Goal: Task Accomplishment & Management: Use online tool/utility

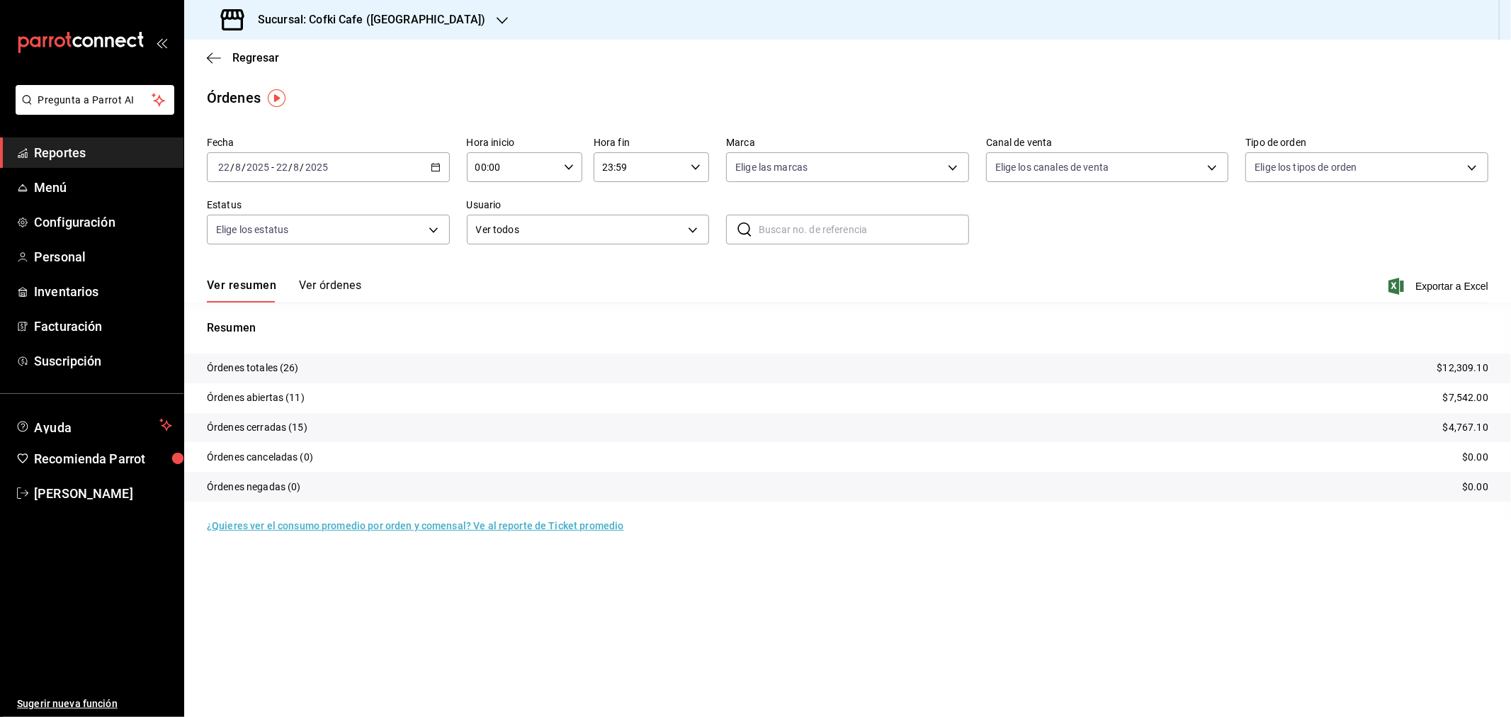
click at [338, 288] on button "Ver órdenes" at bounding box center [330, 290] width 62 height 24
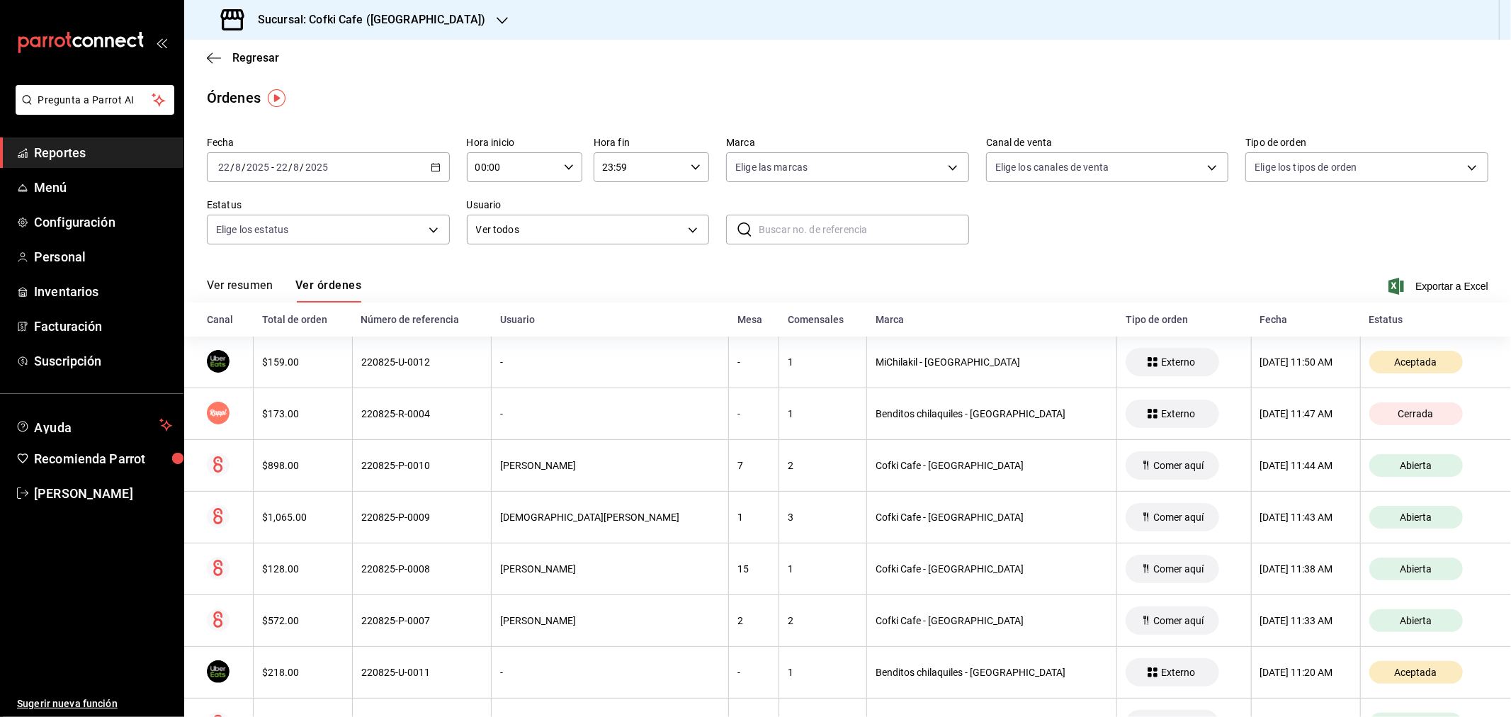
click at [238, 287] on button "Ver resumen" at bounding box center [240, 290] width 66 height 24
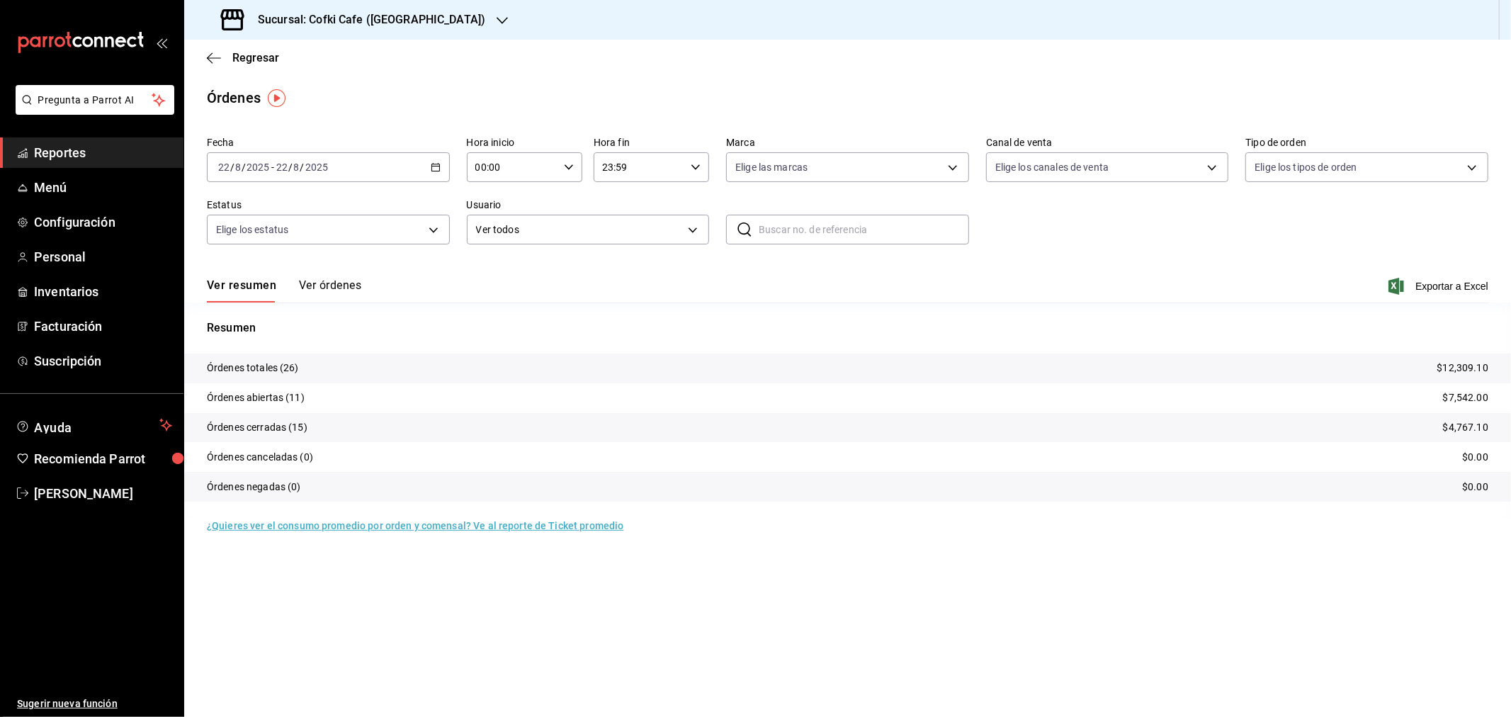
click at [329, 15] on h3 "Sucursal: Cofki Cafe ([GEOGRAPHIC_DATA])" at bounding box center [366, 19] width 239 height 17
click at [335, 58] on div "Cofki Kid-Friendly Café (MTY)" at bounding box center [291, 61] width 190 height 15
click at [349, 295] on button "Ver órdenes" at bounding box center [330, 290] width 62 height 24
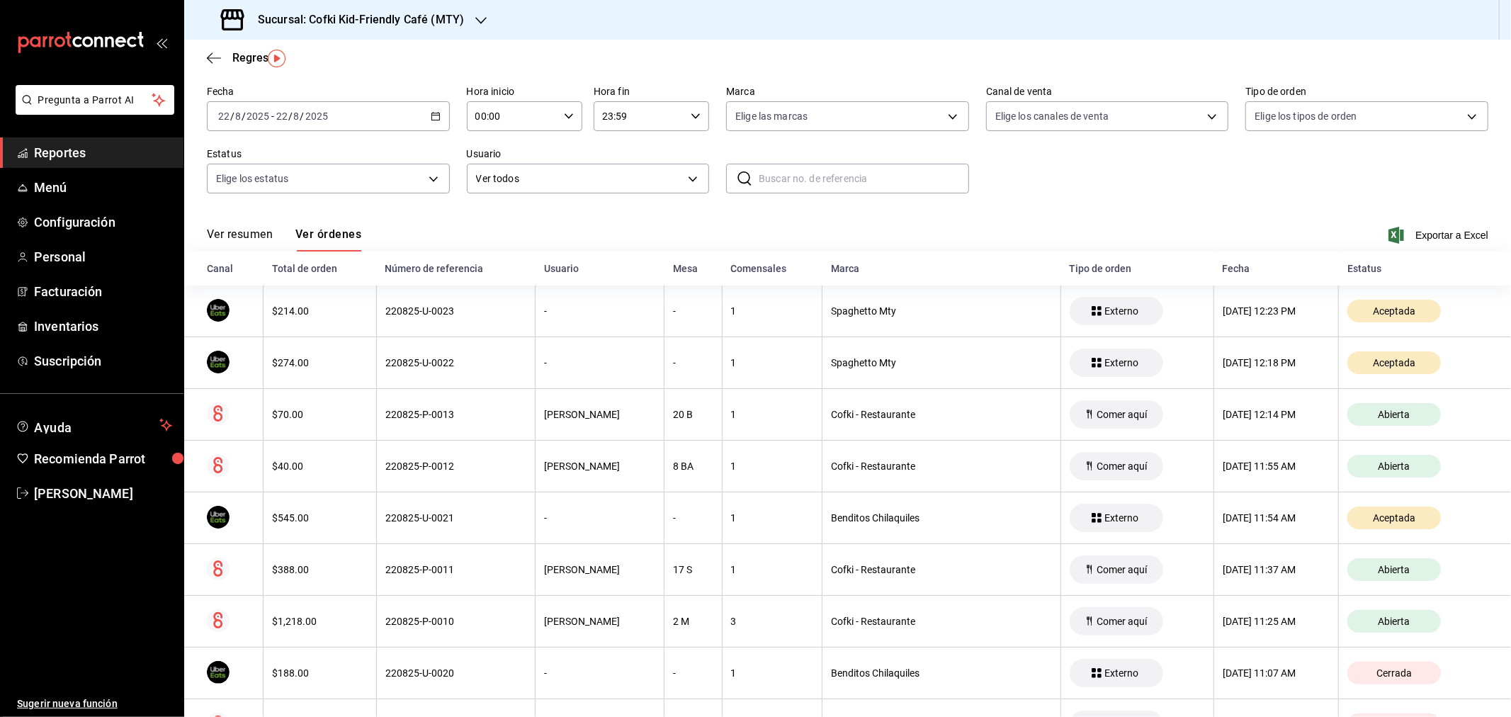
scroll to position [79, 0]
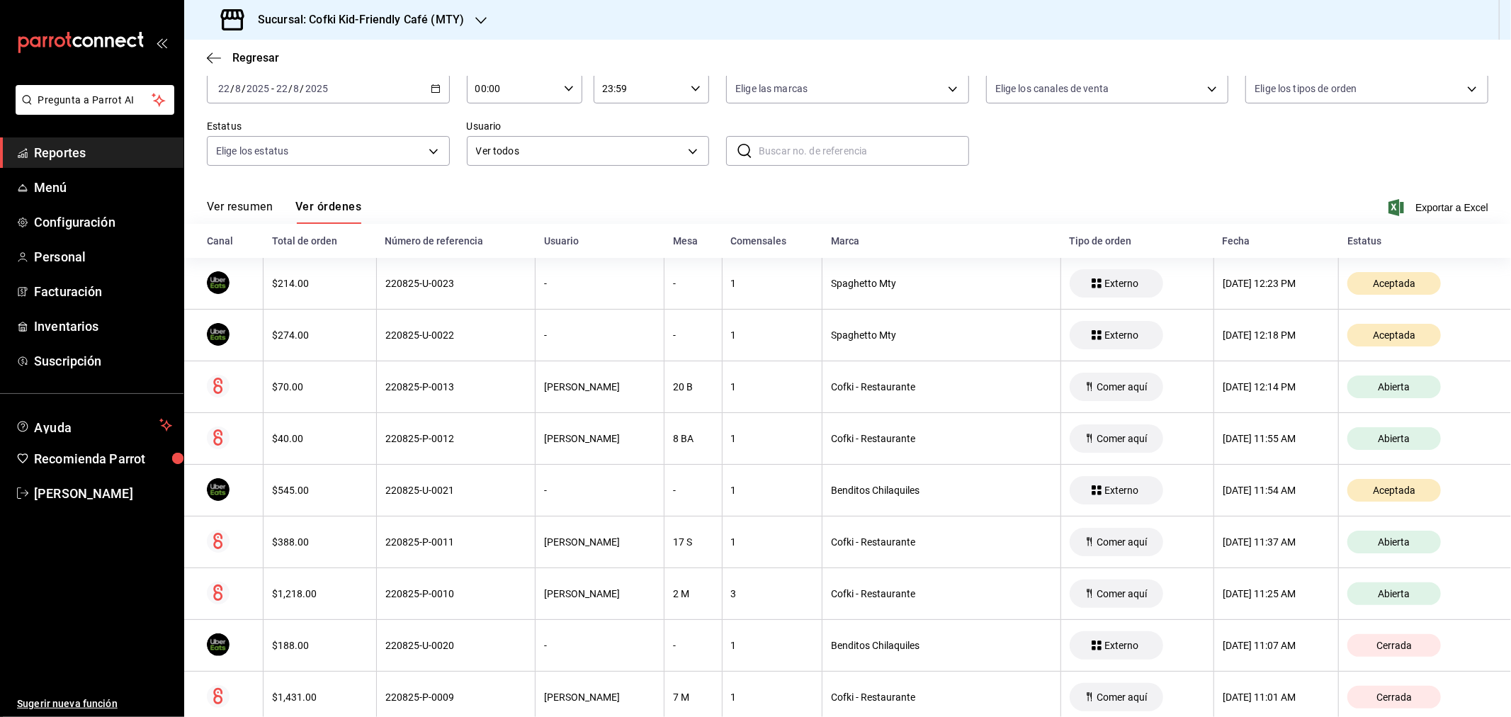
click at [271, 202] on button "Ver resumen" at bounding box center [240, 212] width 66 height 24
